Goal: Task Accomplishment & Management: Use online tool/utility

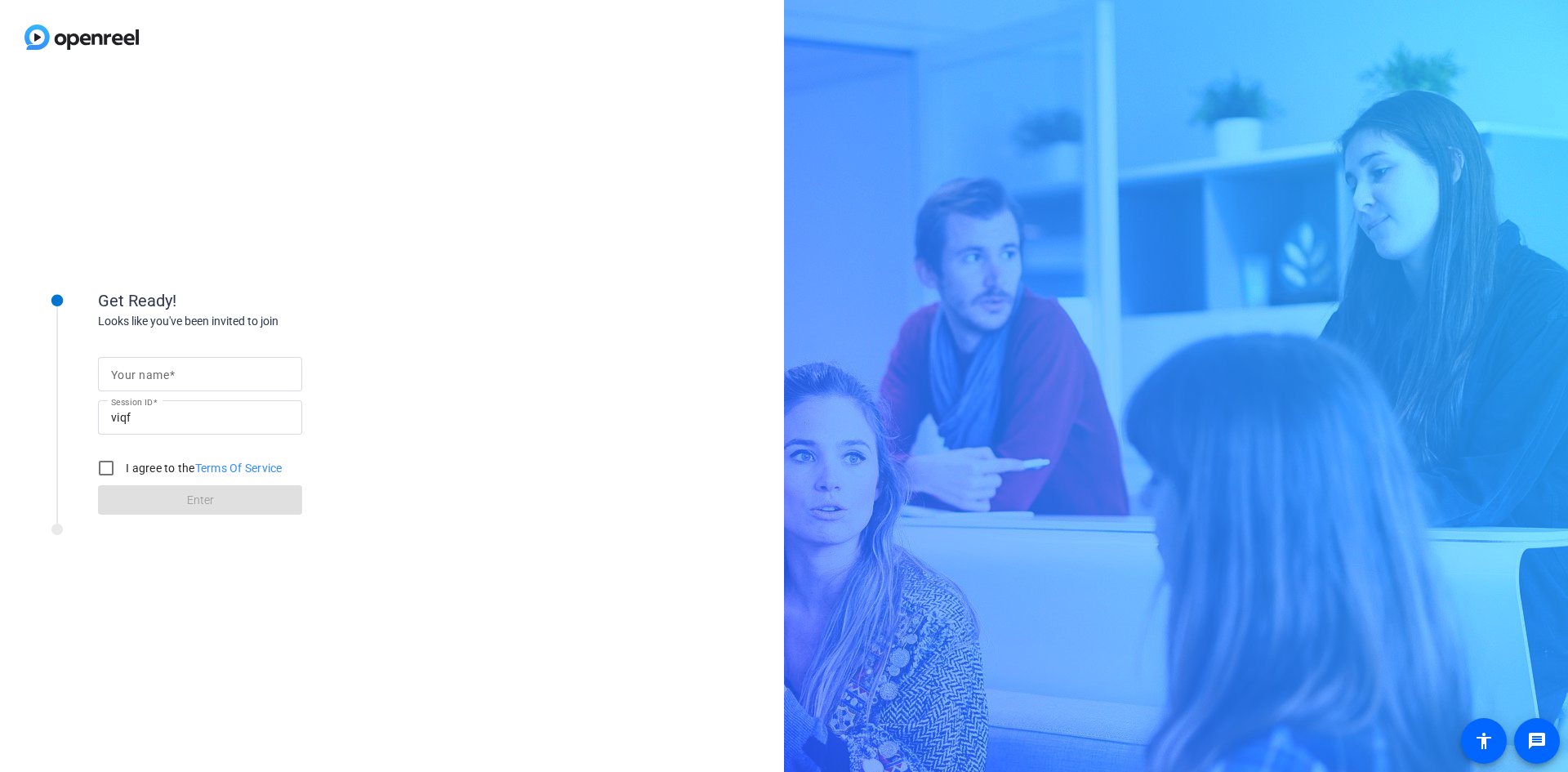
click at [206, 368] on input "Your name" at bounding box center [201, 374] width 178 height 19
type input "[PERSON_NAME]"
click at [109, 473] on input "I agree to the Terms Of Service" at bounding box center [107, 469] width 33 height 33
checkbox input "true"
click at [266, 506] on span at bounding box center [200, 500] width 204 height 39
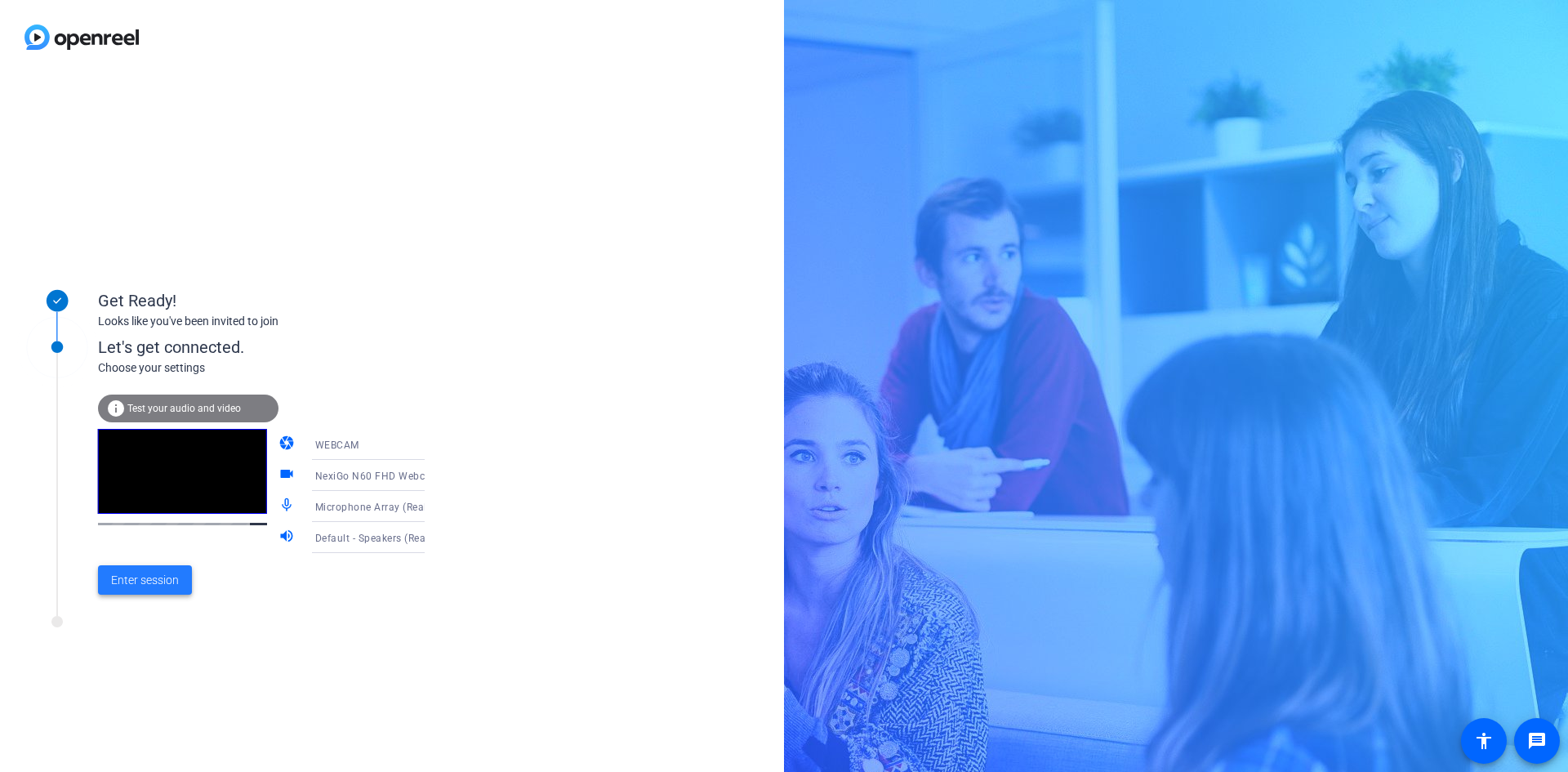
click at [160, 580] on span "Enter session" at bounding box center [145, 581] width 68 height 17
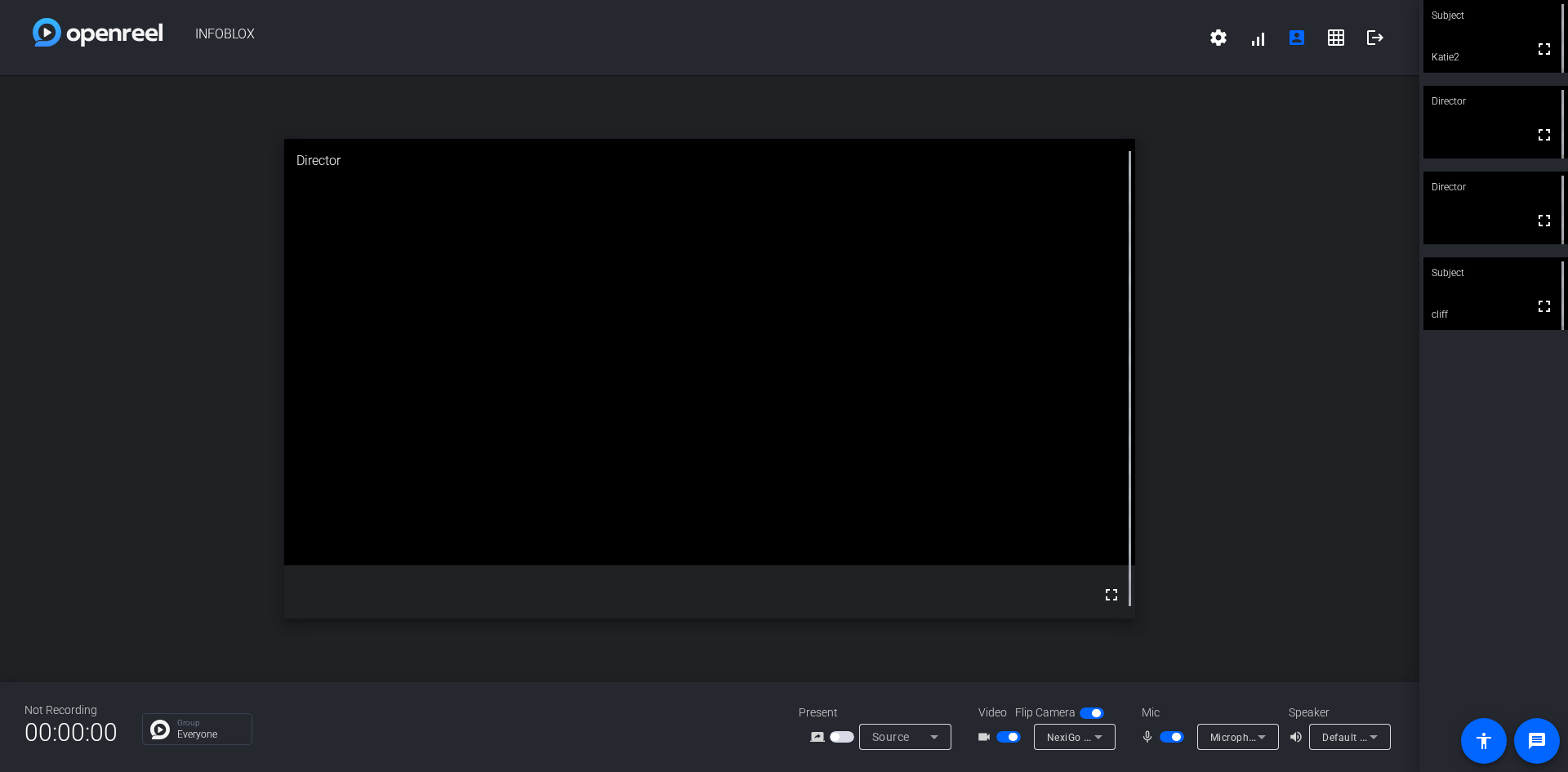
click at [1165, 737] on span "button" at bounding box center [1173, 737] width 25 height 12
click at [1002, 737] on span "button" at bounding box center [1010, 737] width 25 height 12
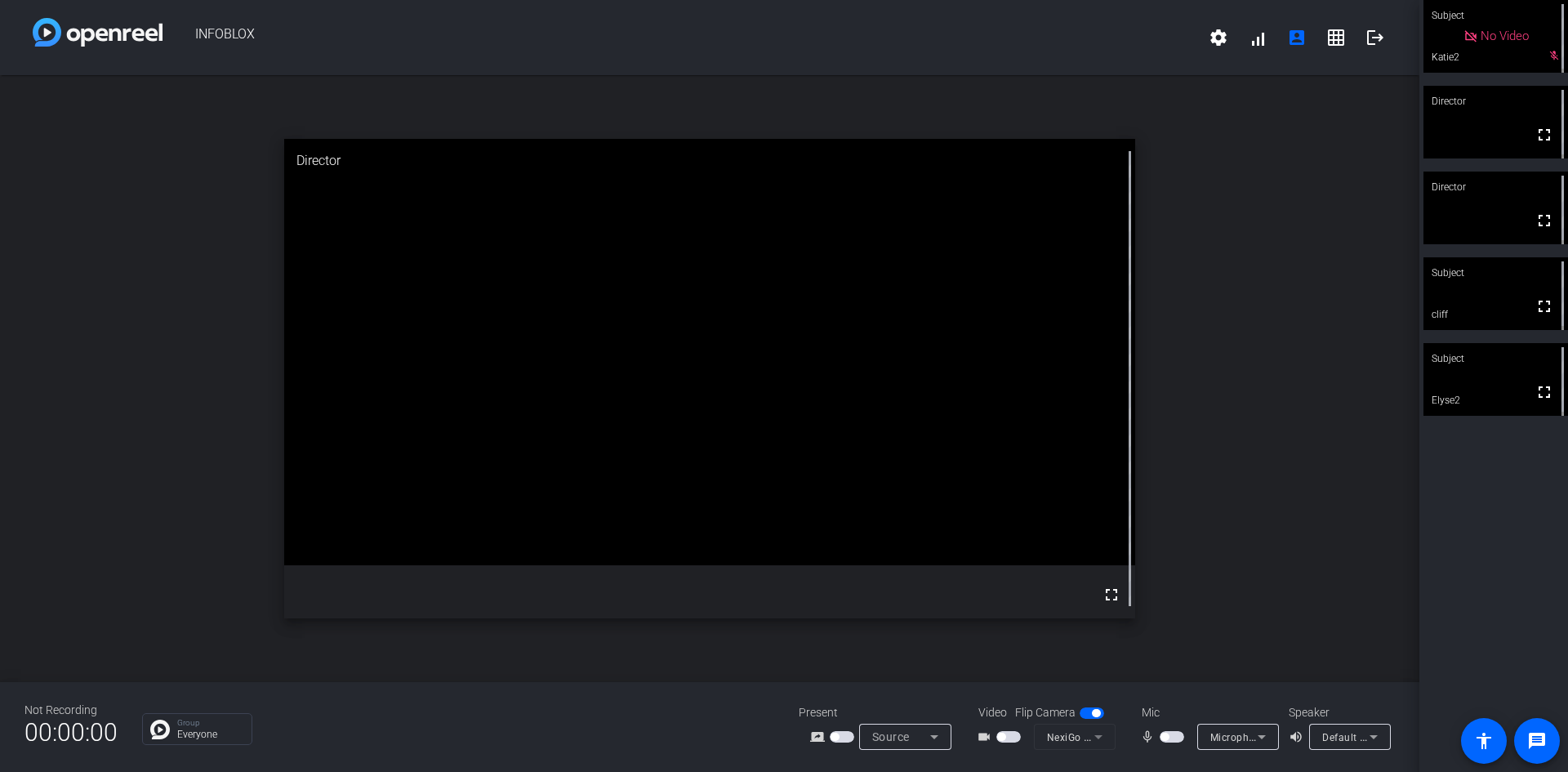
click at [1010, 733] on span "button" at bounding box center [1010, 737] width 25 height 12
drag, startPoint x: 1176, startPoint y: 736, endPoint x: 1195, endPoint y: 721, distance: 24.2
click at [1176, 736] on span "button" at bounding box center [1173, 737] width 25 height 12
click at [1168, 736] on span "button" at bounding box center [1173, 737] width 25 height 12
click at [1174, 738] on span "button" at bounding box center [1173, 737] width 25 height 12
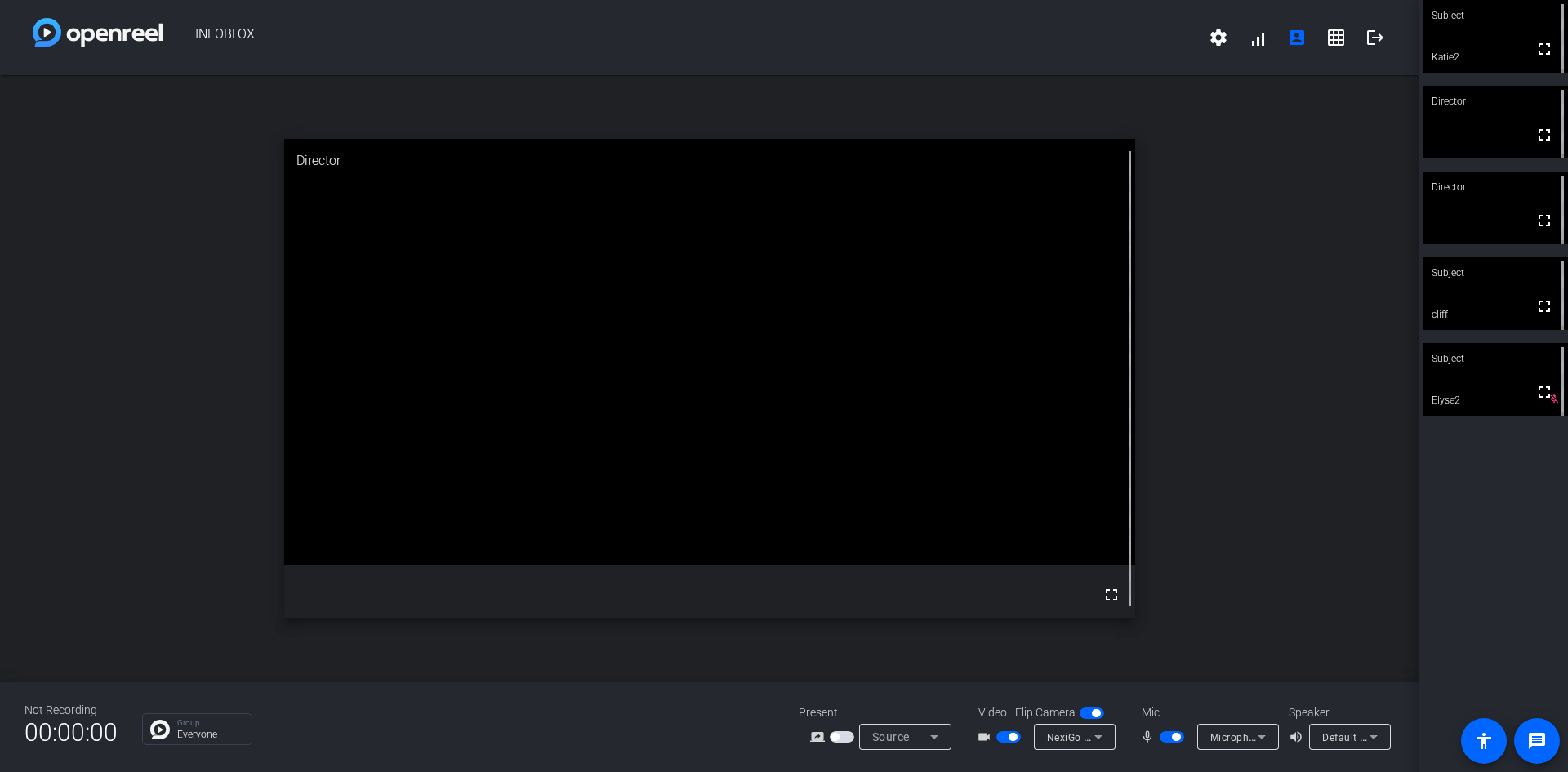
click at [1165, 738] on span "button" at bounding box center [1173, 737] width 25 height 12
click at [1004, 737] on span "button" at bounding box center [1010, 737] width 25 height 12
click at [1010, 740] on span "button" at bounding box center [1010, 737] width 25 height 12
click at [1174, 735] on span "button" at bounding box center [1173, 737] width 25 height 12
click at [1165, 738] on span "button" at bounding box center [1173, 737] width 25 height 12
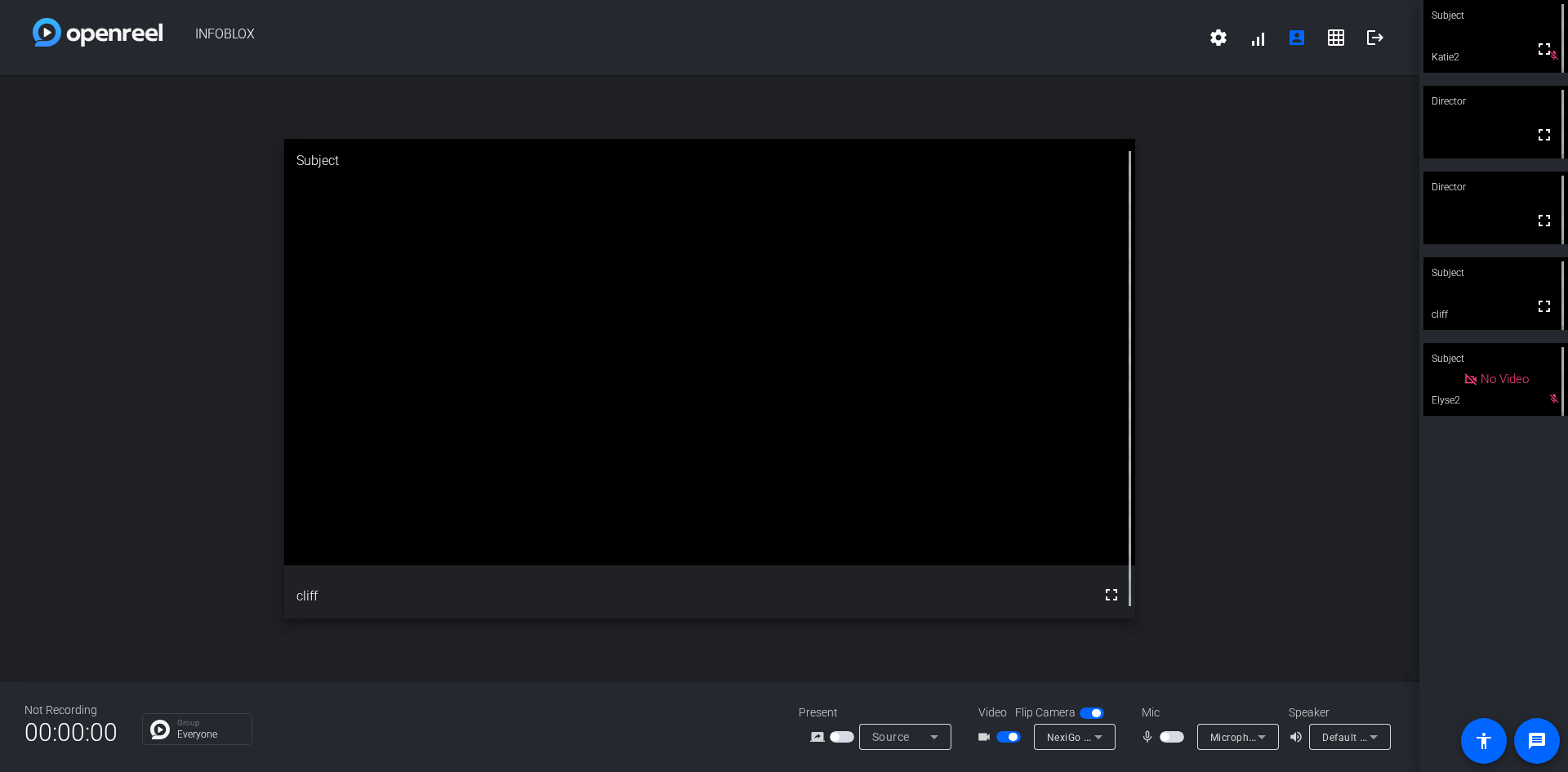
drag, startPoint x: 1175, startPoint y: 736, endPoint x: 1172, endPoint y: 745, distance: 9.5
click at [1168, 745] on mat-slide-toggle at bounding box center [1174, 737] width 28 height 17
click at [1173, 736] on span "button" at bounding box center [1173, 737] width 25 height 12
click at [1162, 737] on span "button" at bounding box center [1173, 737] width 25 height 12
click at [1178, 736] on span "button" at bounding box center [1173, 737] width 25 height 12
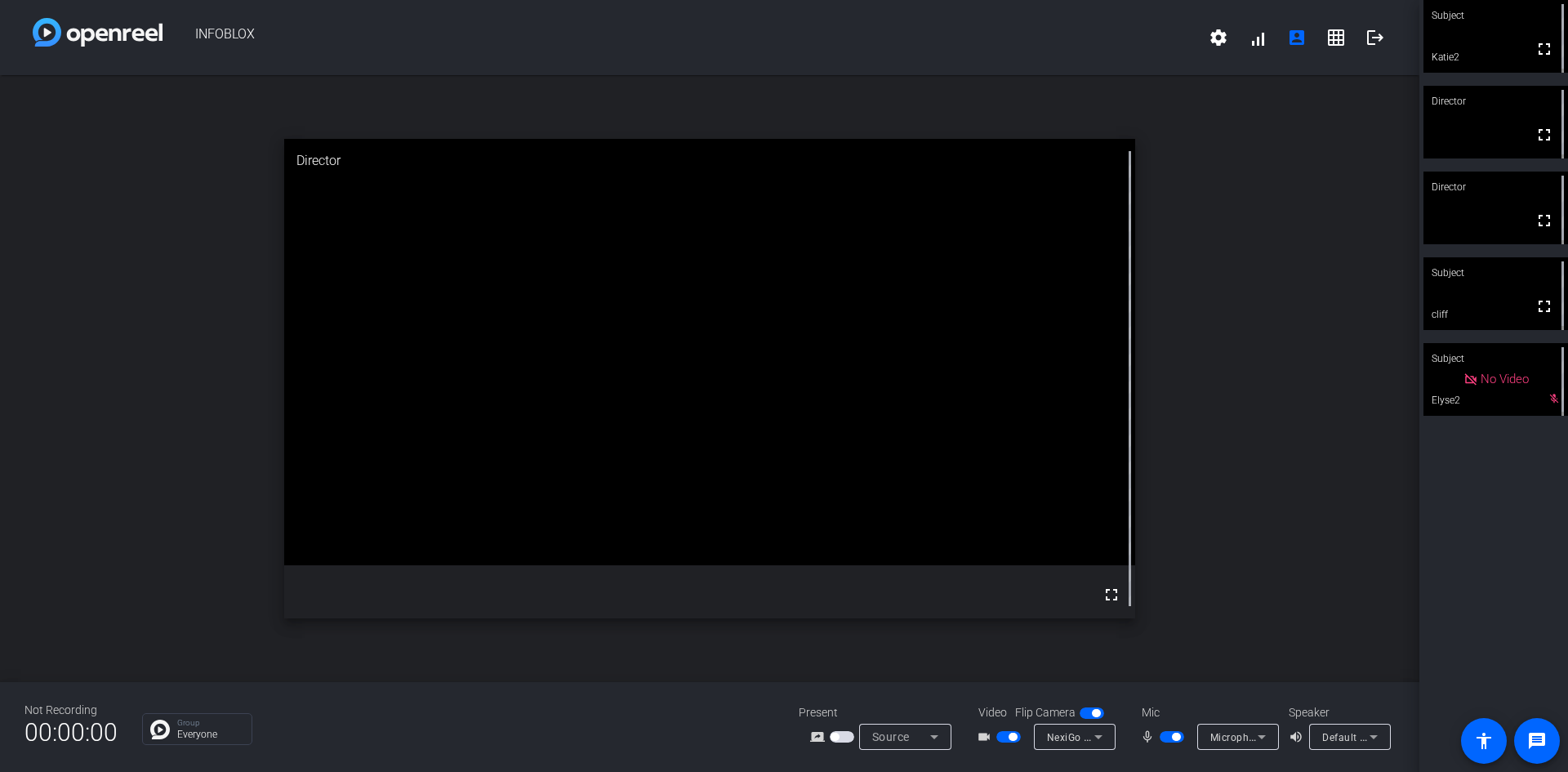
click at [1166, 739] on span "button" at bounding box center [1173, 737] width 25 height 12
click at [1175, 736] on span "button" at bounding box center [1173, 737] width 25 height 12
click at [1167, 737] on span "button" at bounding box center [1173, 737] width 25 height 12
click at [1173, 737] on span "button" at bounding box center [1173, 737] width 25 height 12
click at [1173, 736] on span "button" at bounding box center [1176, 737] width 9 height 9
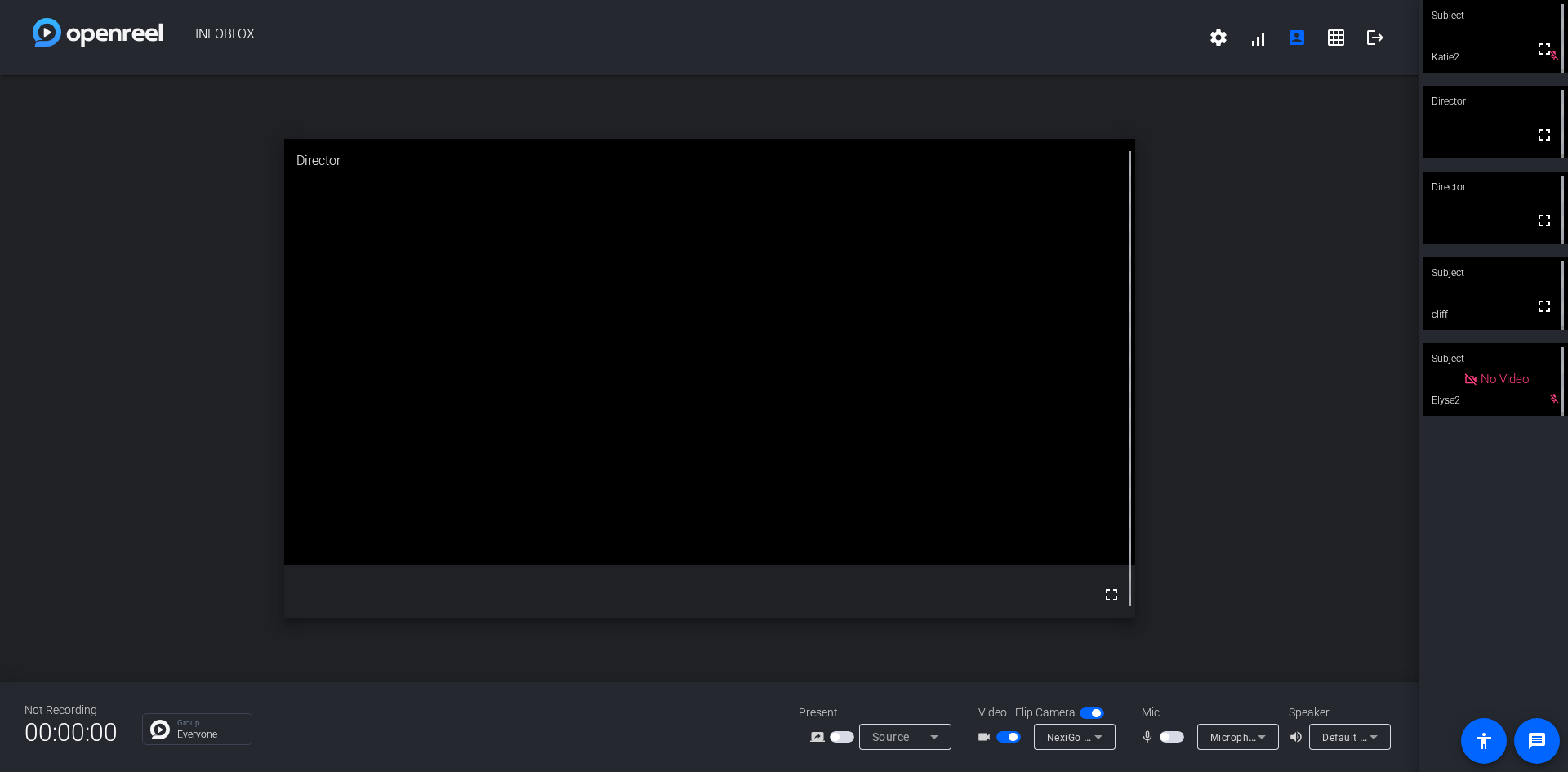
click at [1179, 741] on span "button" at bounding box center [1173, 737] width 25 height 12
click at [1167, 738] on span "button" at bounding box center [1173, 737] width 25 height 12
drag, startPoint x: 1177, startPoint y: 736, endPoint x: 1214, endPoint y: 721, distance: 39.9
click at [1177, 736] on span "button" at bounding box center [1173, 737] width 25 height 12
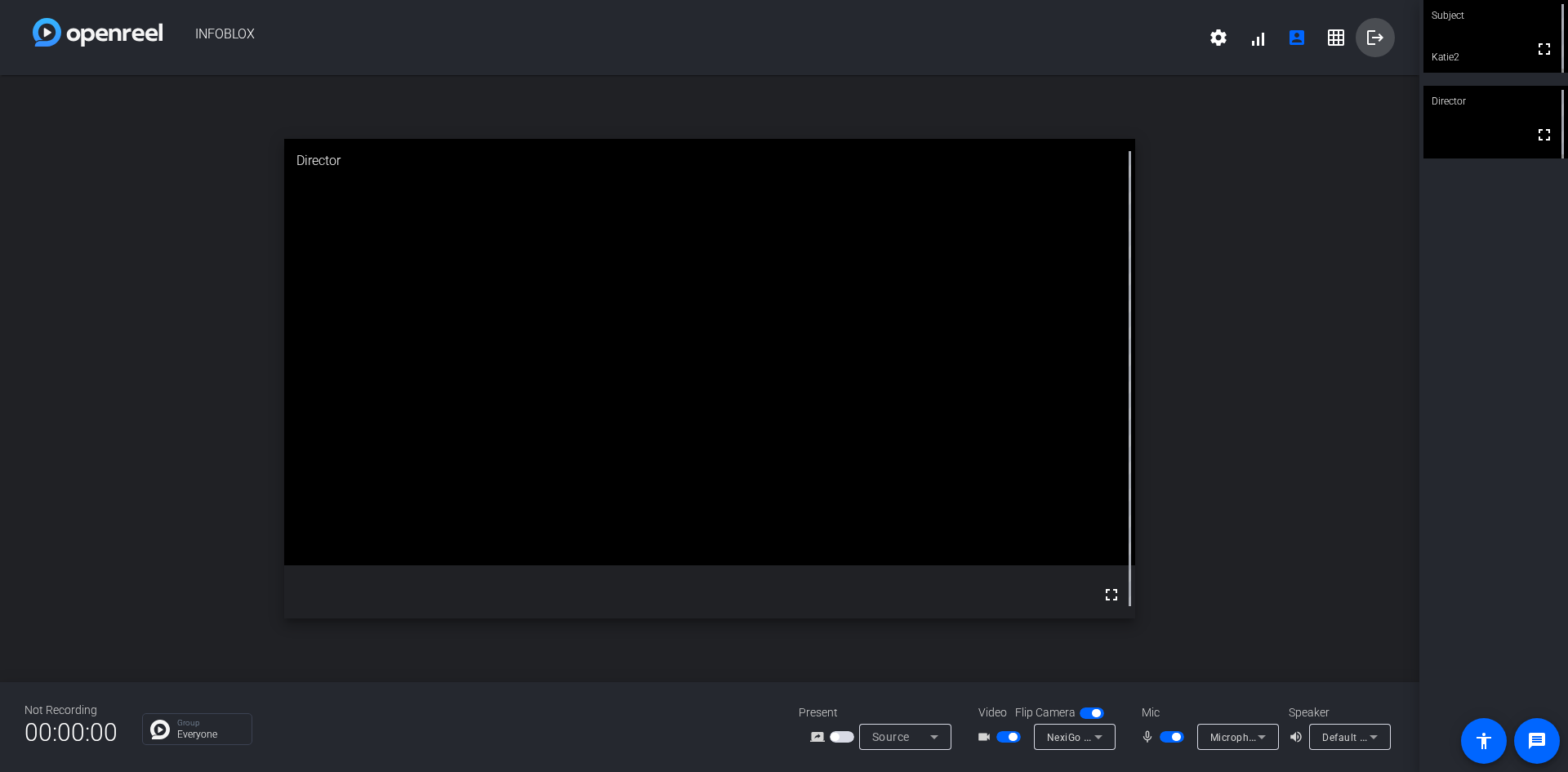
click at [1375, 35] on mat-icon "logout" at bounding box center [1375, 37] width 19 height 19
